Goal: Information Seeking & Learning: Learn about a topic

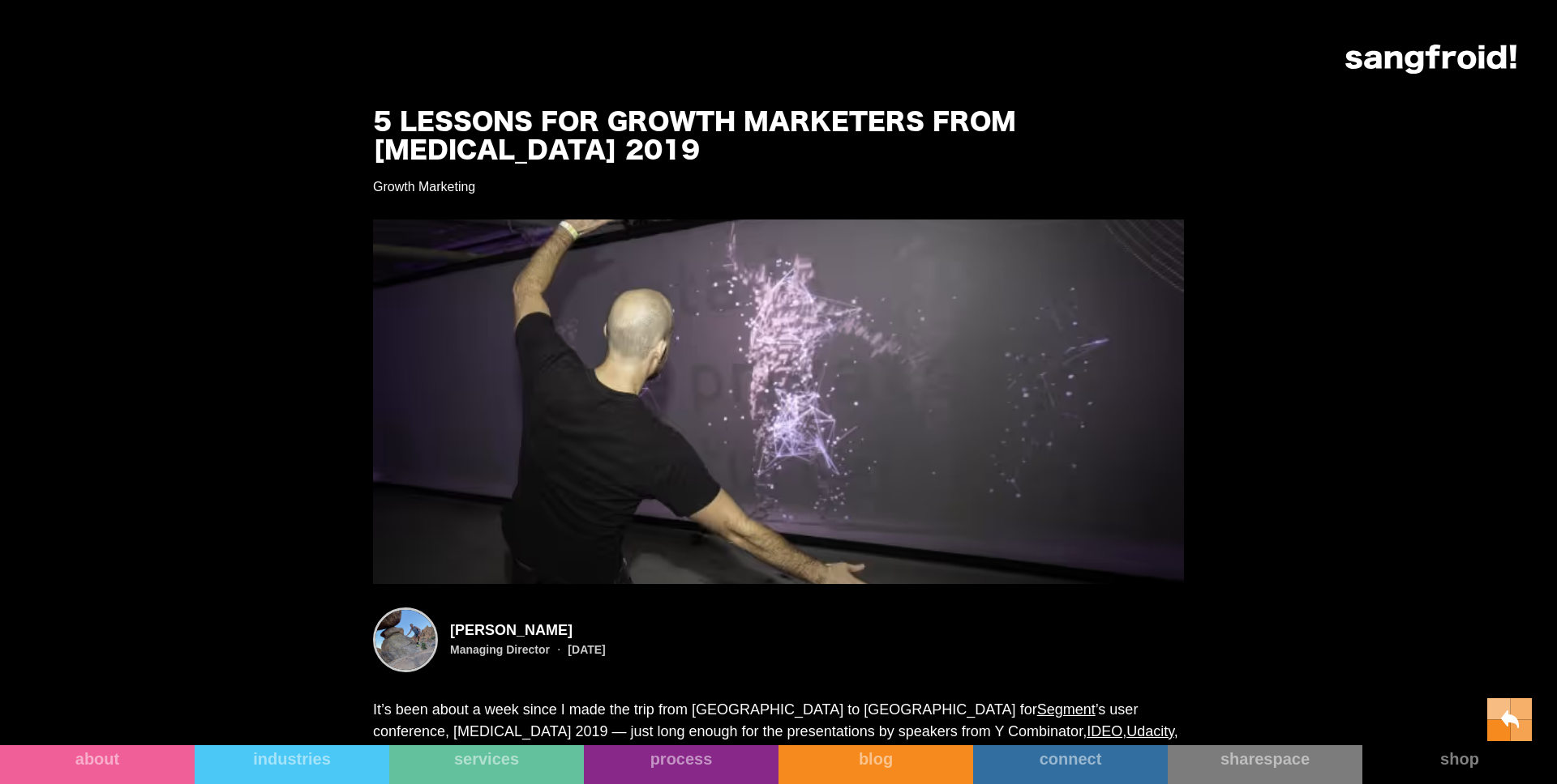
scroll to position [660, 0]
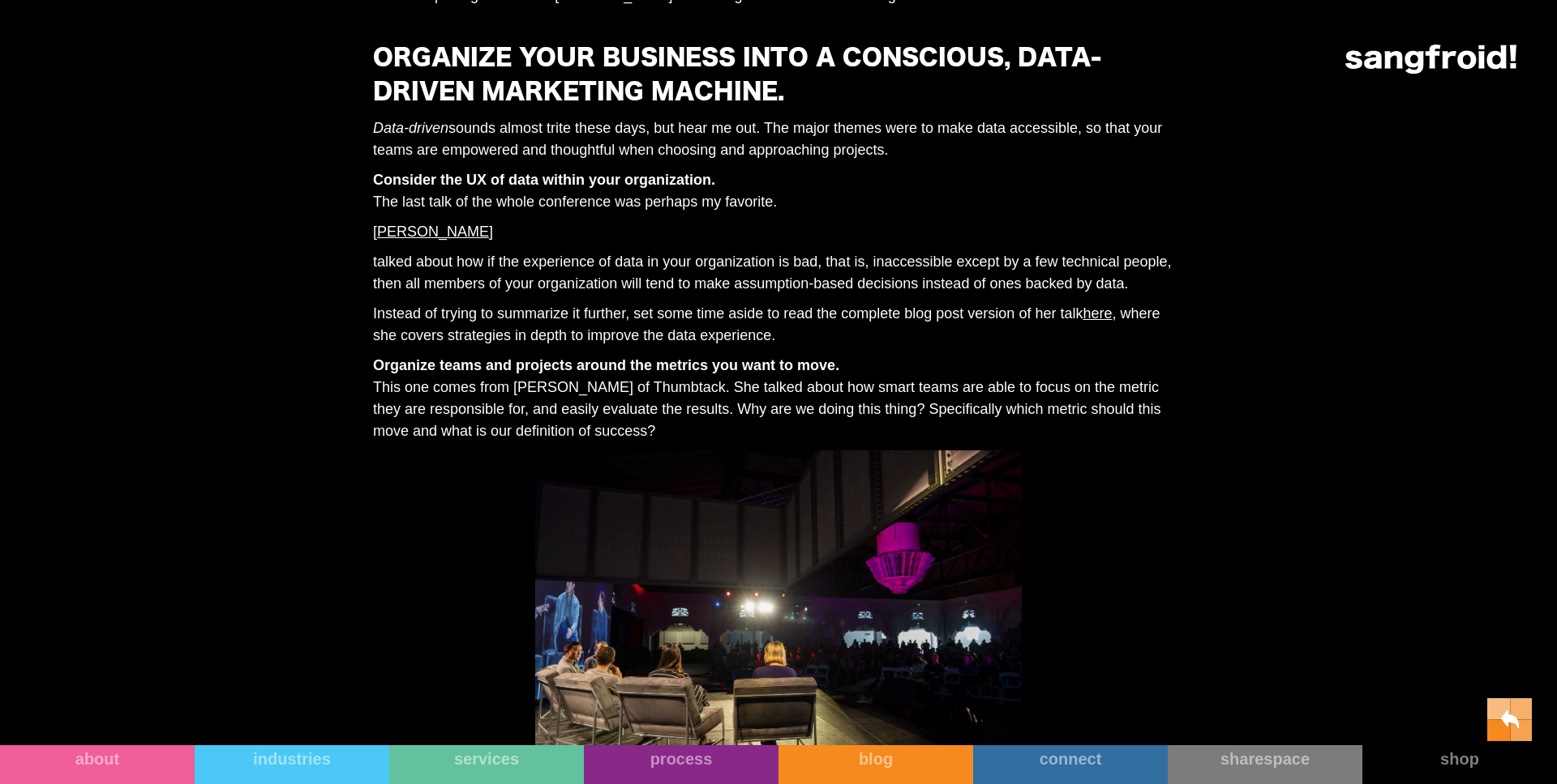
scroll to position [1369, 0]
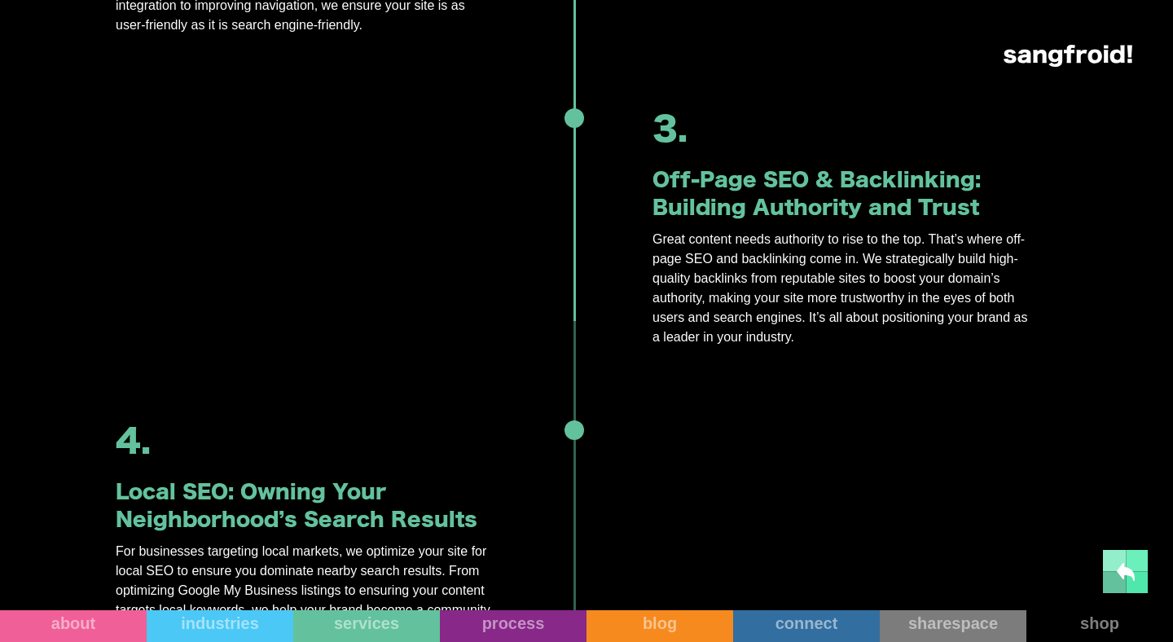
scroll to position [1421, 0]
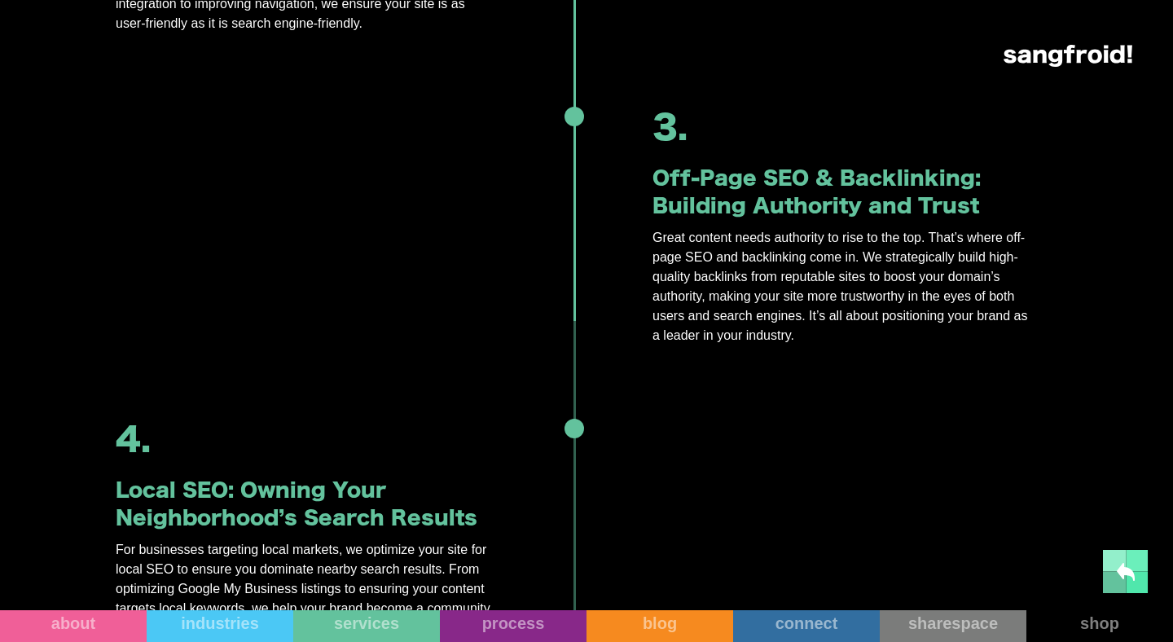
click at [544, 173] on div "3. Off-Page SEO & Backlinking: Building Authority and Trust Great content needs…" at bounding box center [574, 224] width 969 height 312
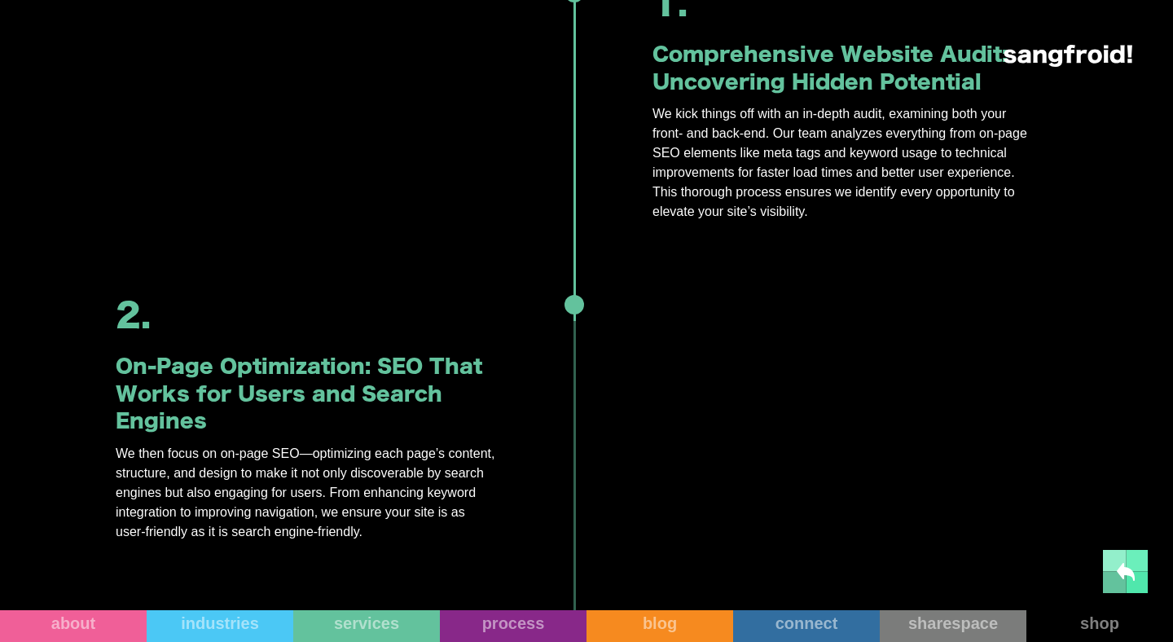
scroll to position [0, 0]
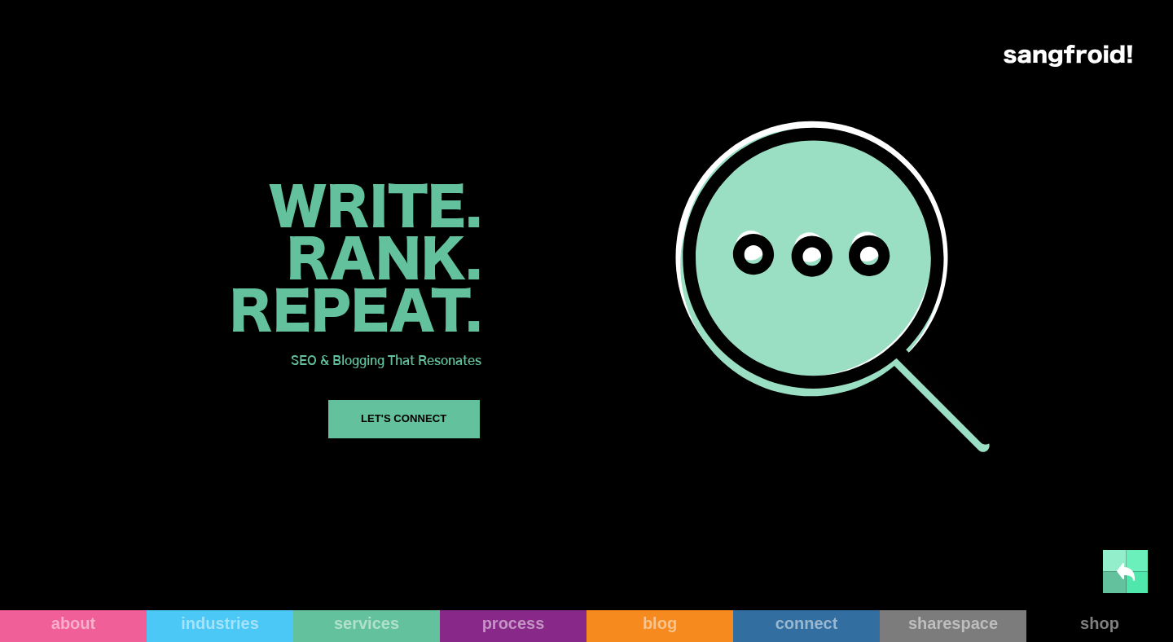
click at [412, 276] on h2 "Write. Rank. Repeat." at bounding box center [356, 261] width 252 height 156
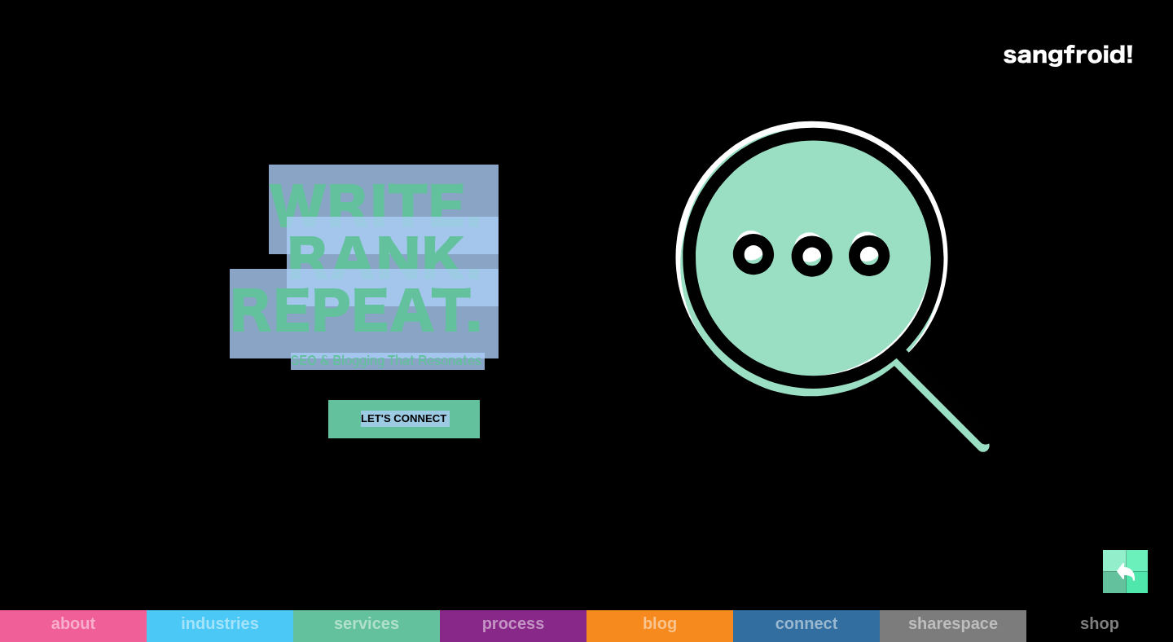
drag, startPoint x: 232, startPoint y: 94, endPoint x: 588, endPoint y: 146, distance: 359.7
click at [588, 146] on div "Write. Rank. Repeat. SEO & Blogging That Resonates LET's CONNECT" at bounding box center [586, 305] width 1173 height 610
click at [588, 146] on div at bounding box center [833, 305] width 678 height 610
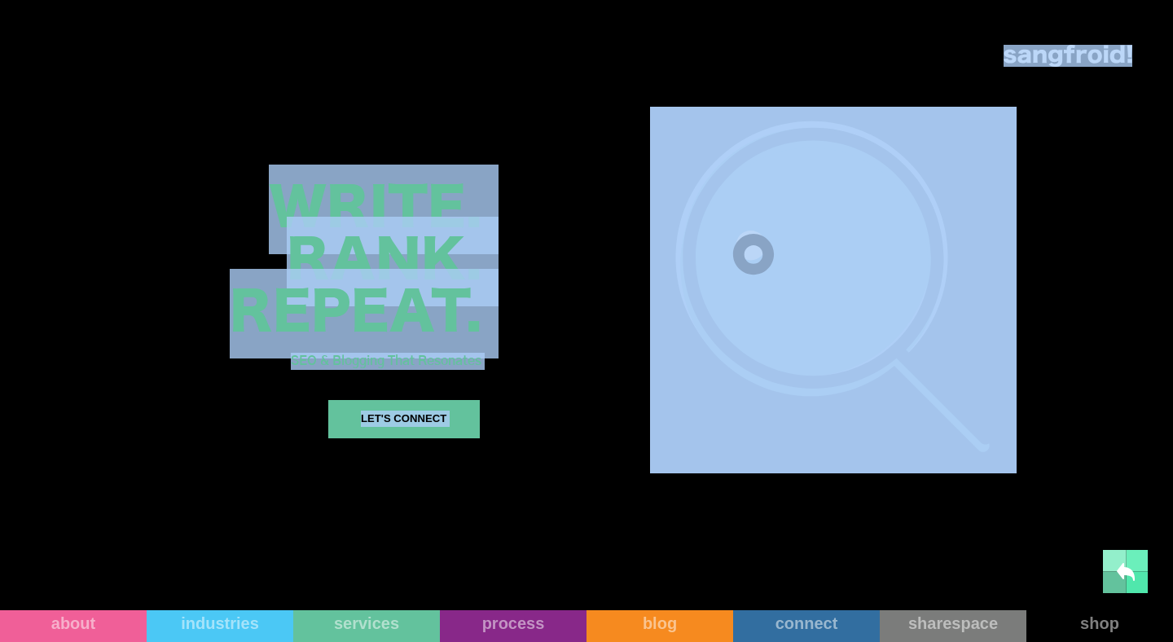
drag, startPoint x: 479, startPoint y: 163, endPoint x: 188, endPoint y: 55, distance: 310.0
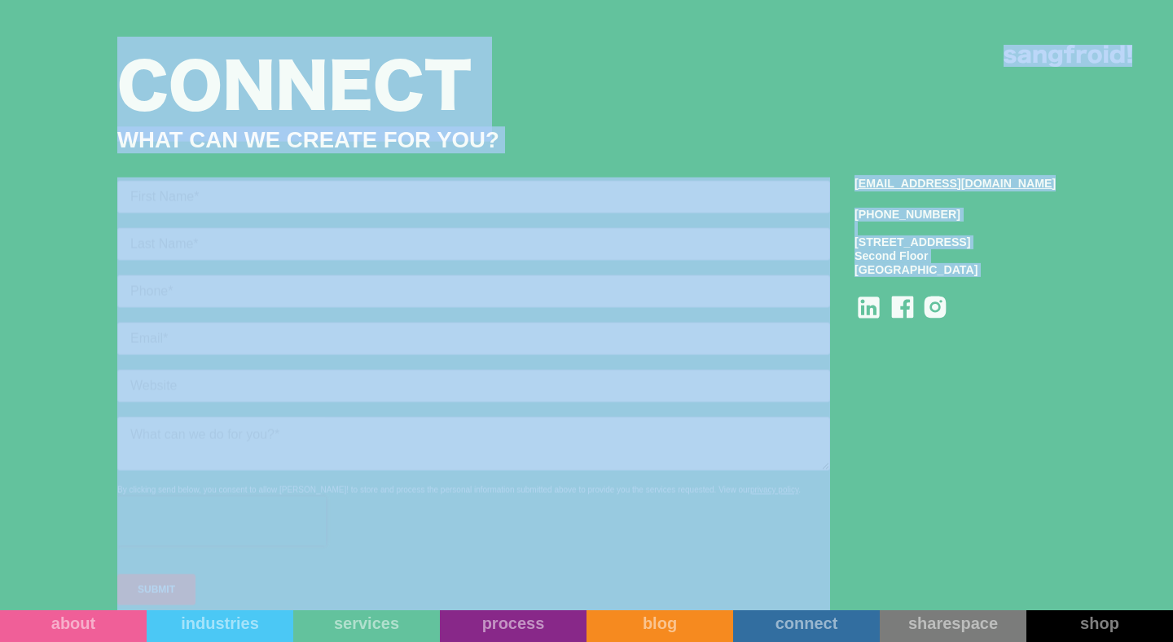
scroll to position [4994, 0]
click at [586, 96] on h1 "Connect" at bounding box center [586, 90] width 938 height 71
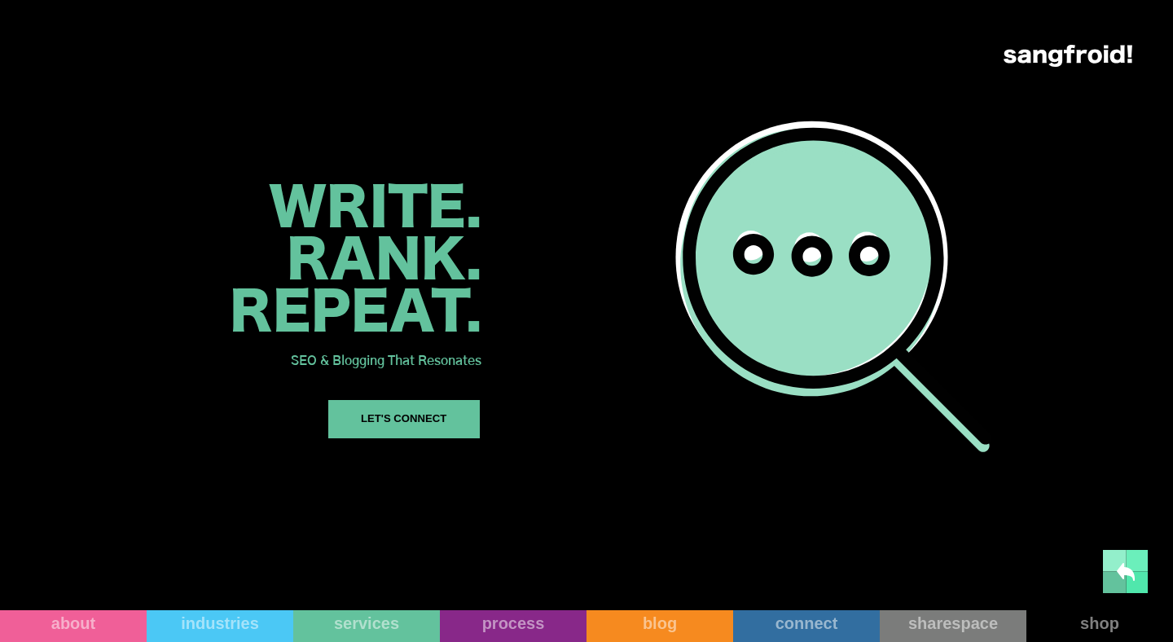
scroll to position [0, 0]
click at [459, 366] on div "SEO & Blogging That Resonates" at bounding box center [356, 360] width 252 height 24
